Goal: Task Accomplishment & Management: Manage account settings

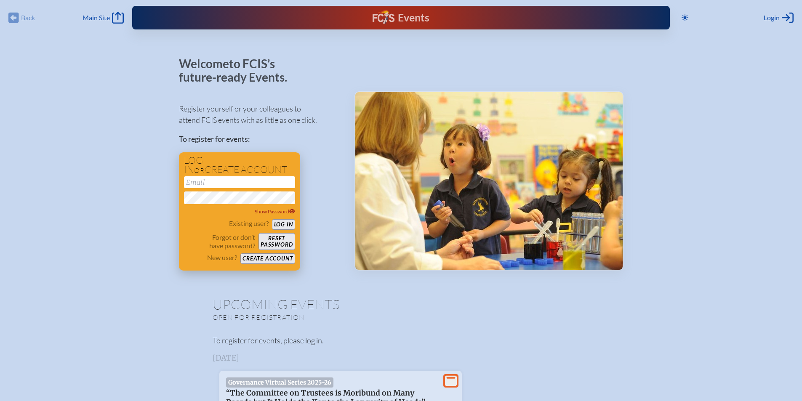
type input "[EMAIL_ADDRESS][DOMAIN_NAME]"
click at [286, 226] on button "Log in" at bounding box center [283, 224] width 23 height 11
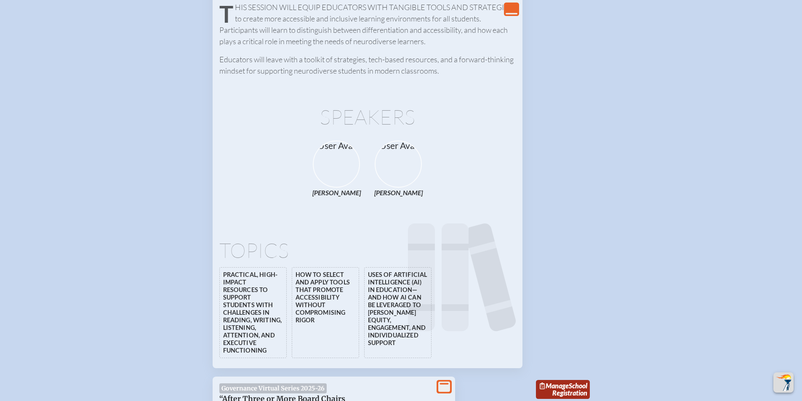
scroll to position [1922, 0]
